Goal: Book appointment/travel/reservation

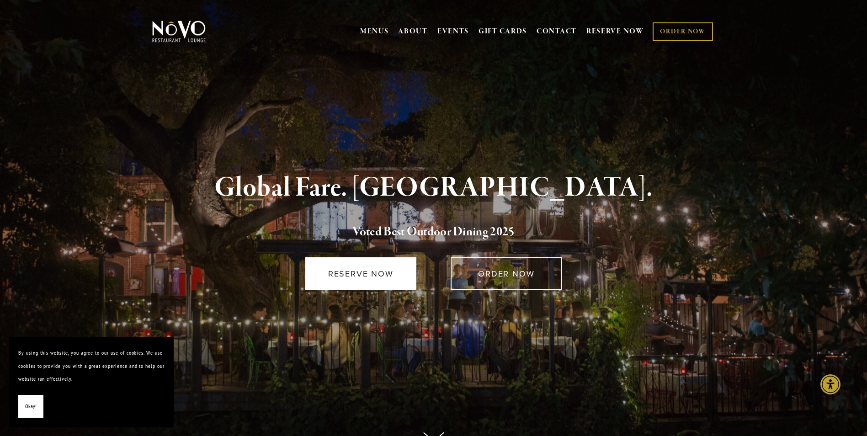
click at [374, 278] on link "RESERVE NOW" at bounding box center [360, 273] width 111 height 32
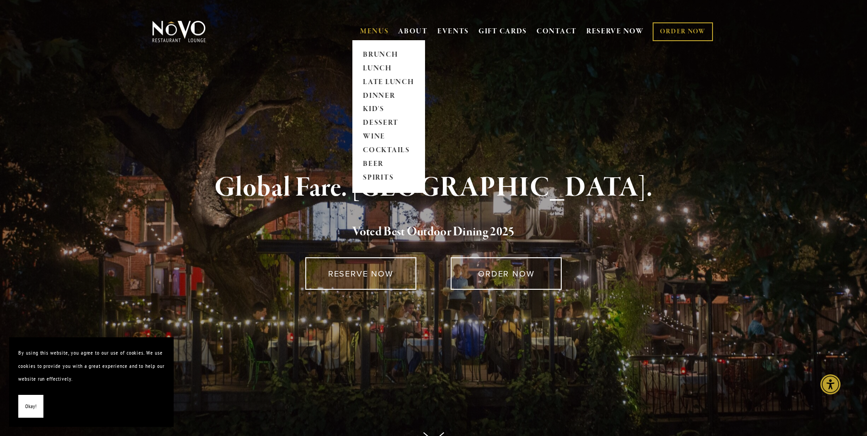
click at [374, 32] on link "MENUS" at bounding box center [374, 31] width 29 height 9
click at [385, 95] on link "DINNER" at bounding box center [388, 96] width 57 height 14
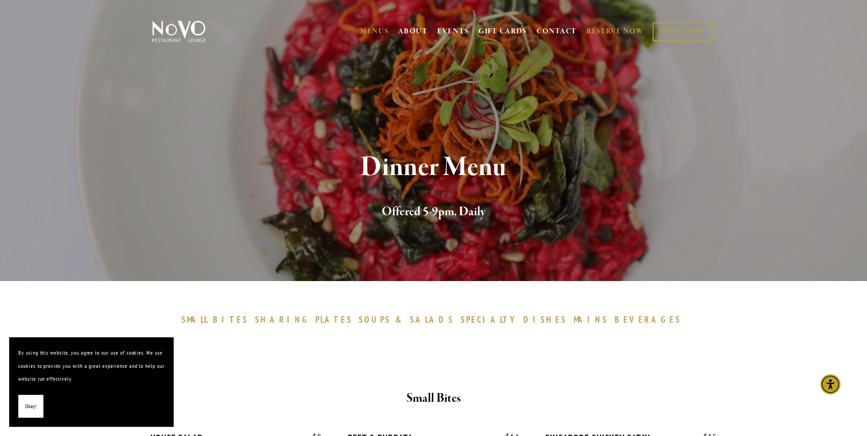
click at [602, 31] on link "RESERVE NOW" at bounding box center [615, 31] width 58 height 17
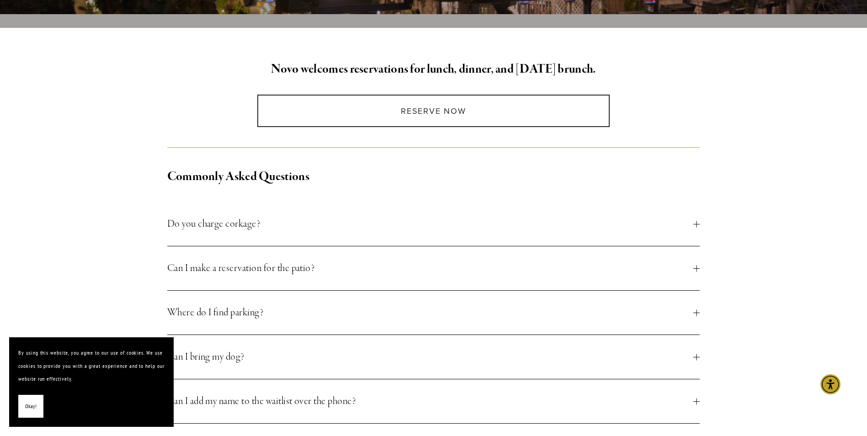
scroll to position [228, 0]
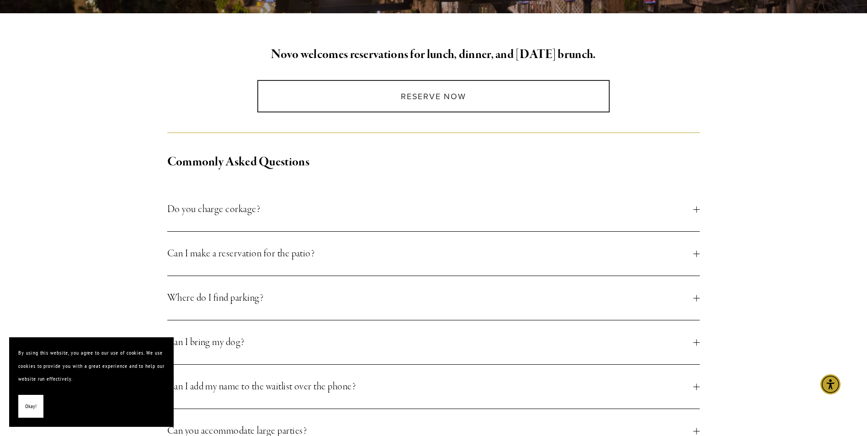
click at [303, 251] on span "Can I make a reservation for the patio?" at bounding box center [430, 253] width 526 height 16
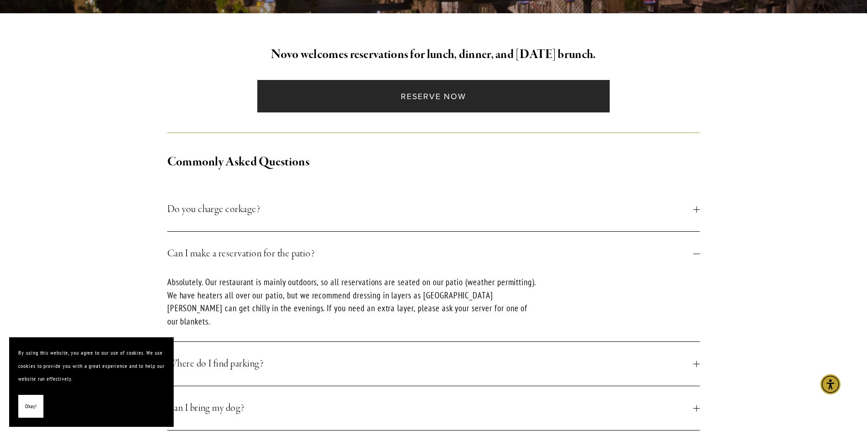
click at [448, 99] on link "Reserve Now" at bounding box center [433, 96] width 352 height 32
